Goal: Transaction & Acquisition: Subscribe to service/newsletter

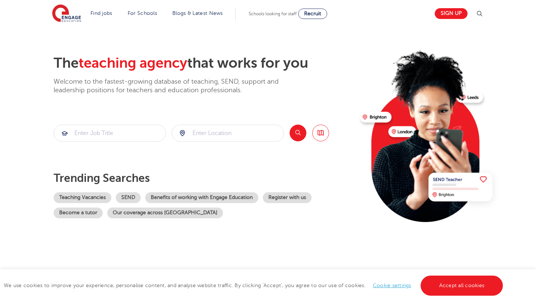
scroll to position [17, 0]
click at [456, 15] on link "Sign up" at bounding box center [450, 13] width 33 height 11
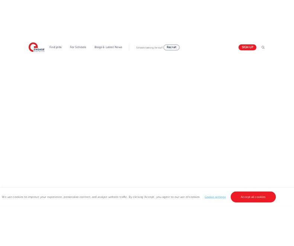
scroll to position [275, 0]
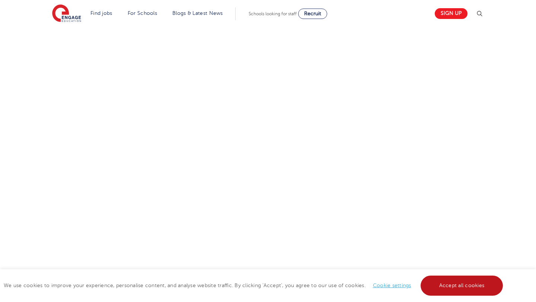
click at [451, 283] on link "Accept all cookies" at bounding box center [461, 286] width 83 height 20
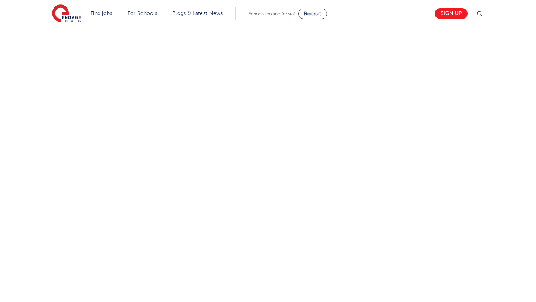
click at [421, 52] on div "Let us know more about you!" at bounding box center [267, 142] width 451 height 325
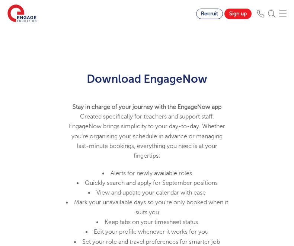
scroll to position [366, 0]
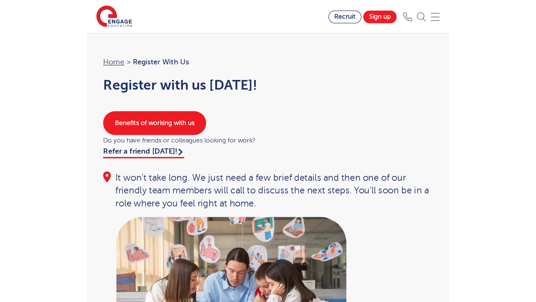
scroll to position [793, 0]
